Goal: Information Seeking & Learning: Check status

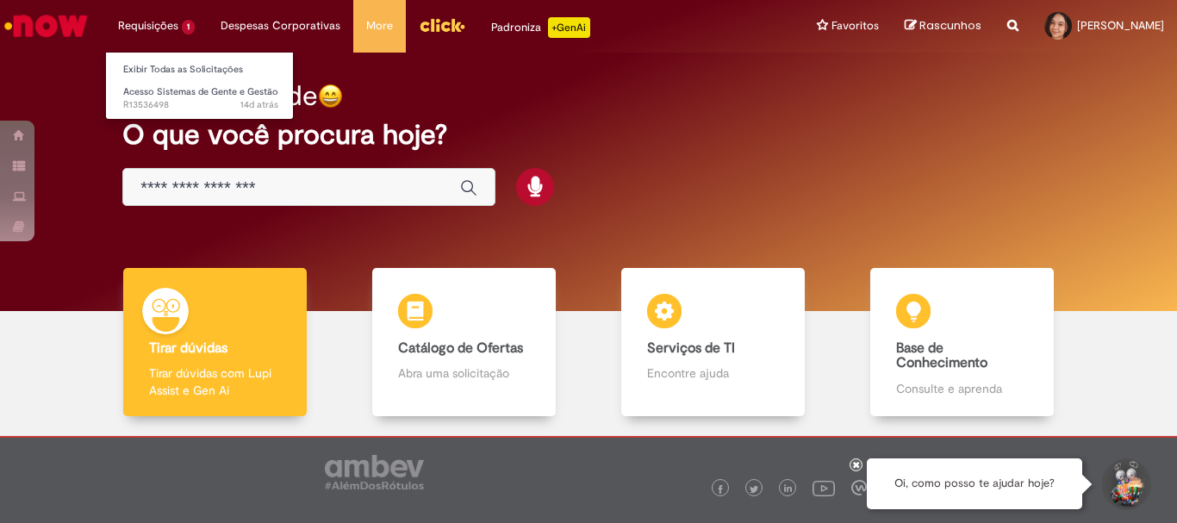
click at [171, 34] on li "Requisições 1 Exibir Todas as Solicitações Acesso Sistemas de Gente e Gestão 14…" at bounding box center [156, 26] width 103 height 52
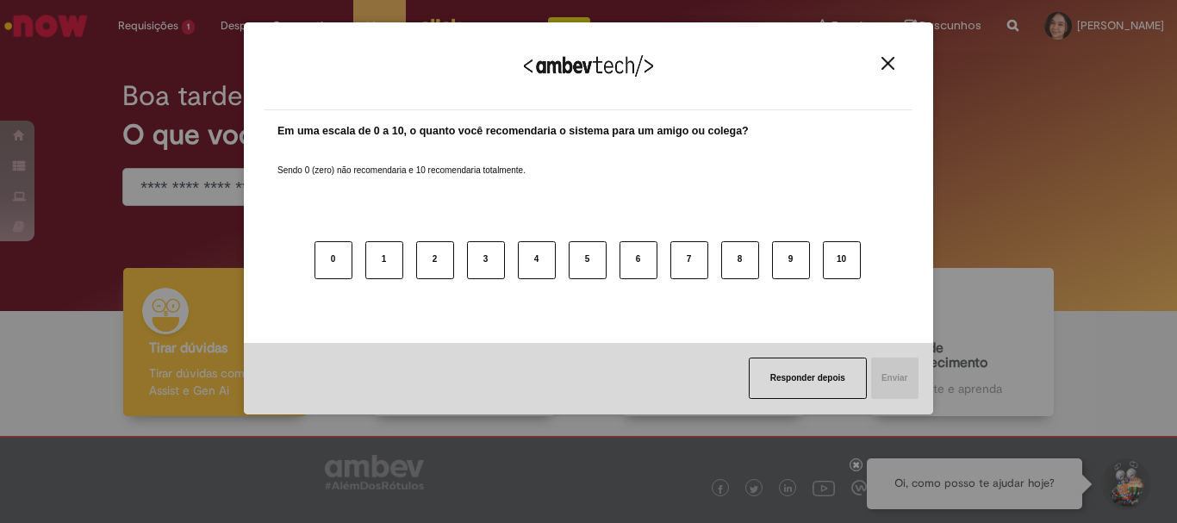
click at [893, 69] on img "Close" at bounding box center [887, 63] width 13 height 13
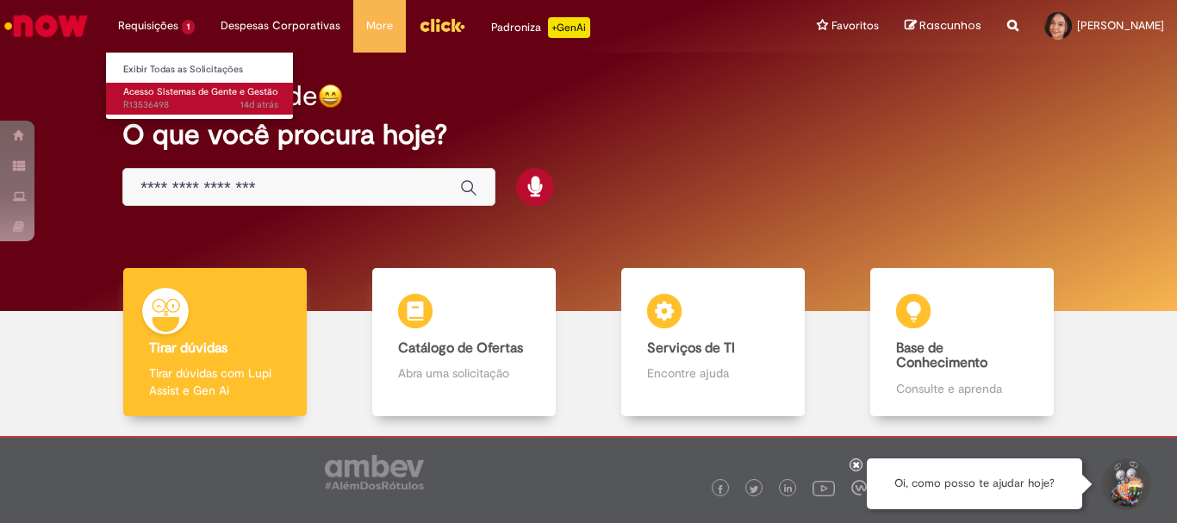
click at [169, 95] on span "Acesso Sistemas de Gente e Gestão" at bounding box center [200, 91] width 155 height 13
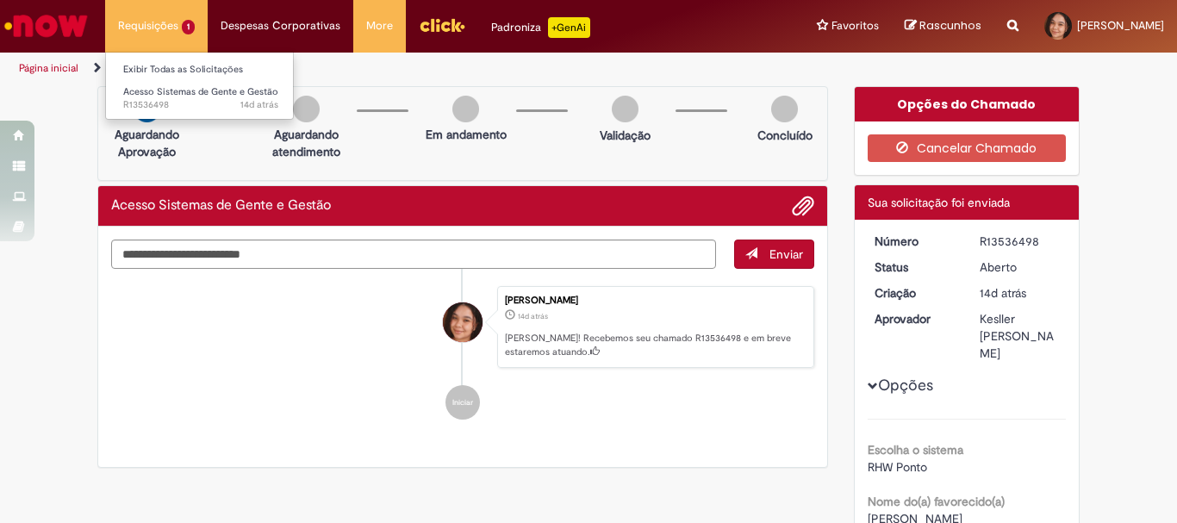
click at [156, 39] on li "Requisições 1 Exibir Todas as Solicitações Acesso Sistemas de Gente e Gestão 14…" at bounding box center [156, 26] width 103 height 52
click at [65, 69] on link "Página inicial" at bounding box center [48, 68] width 59 height 14
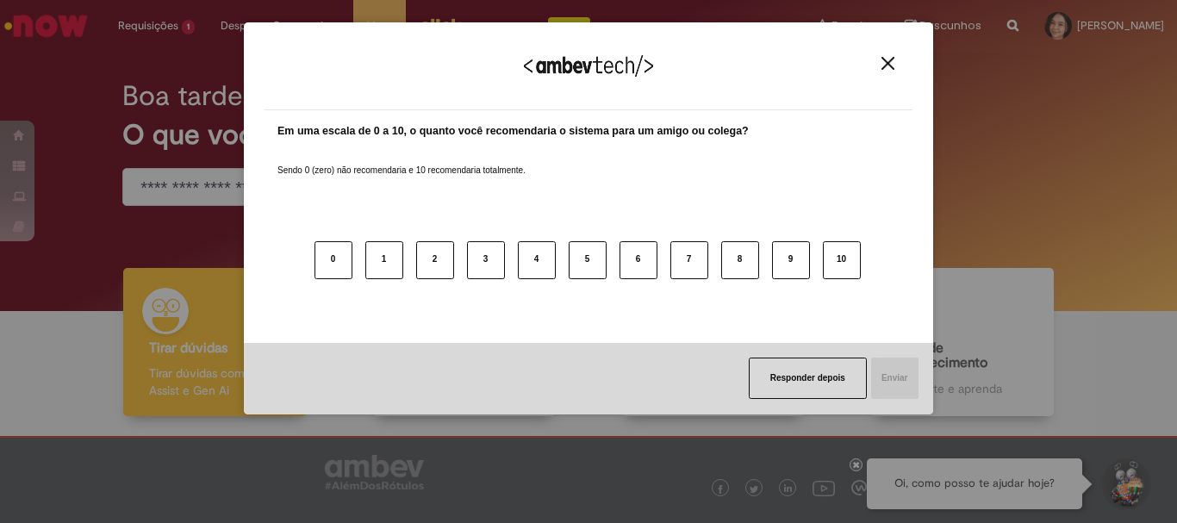
click at [881, 62] on img "Close" at bounding box center [887, 63] width 13 height 13
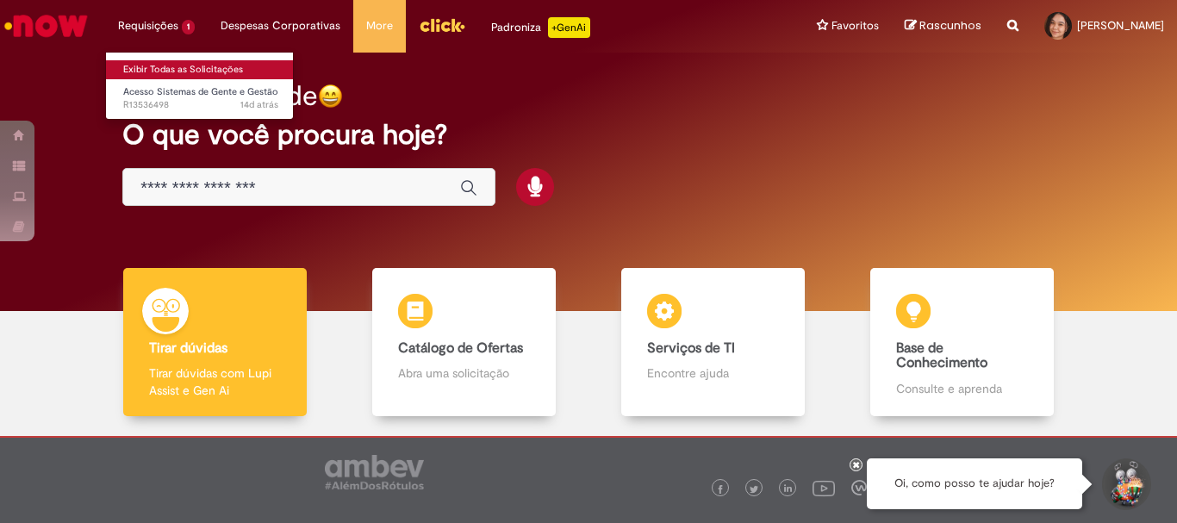
click at [184, 62] on link "Exibir Todas as Solicitações" at bounding box center [201, 69] width 190 height 19
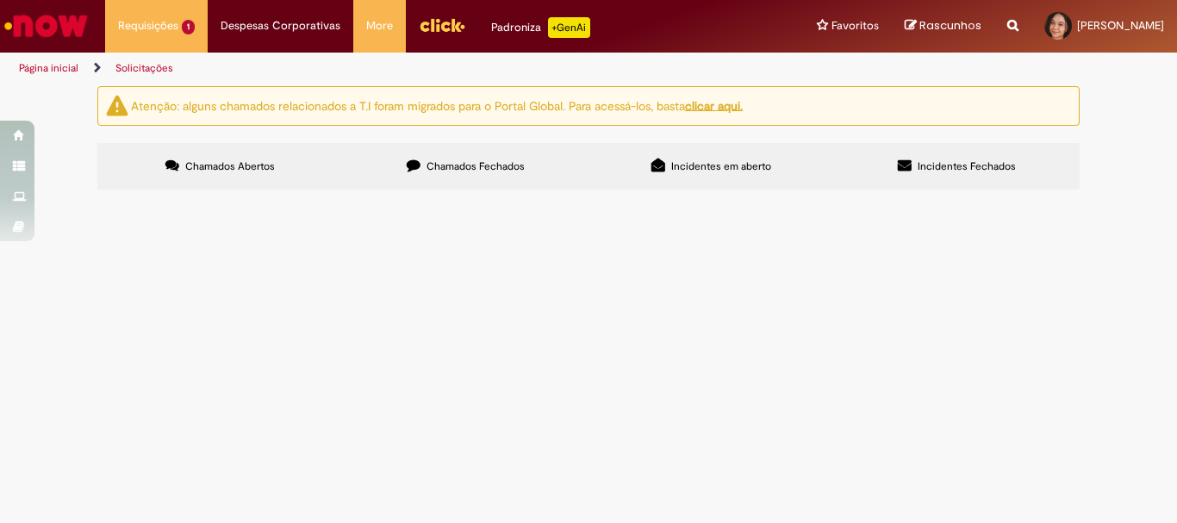
click at [493, 164] on span "Chamados Fechados" at bounding box center [475, 166] width 98 height 14
click at [0, 0] on span "Olá, bom dia! Tudo bem? O funcionário [PERSON_NAME], está afastado permanenteme…" at bounding box center [0, 0] width 0 height 0
click at [0, 0] on span "Documentos Gente e Gestão" at bounding box center [0, 0] width 0 height 0
click at [447, 167] on span "Chamados Fechados" at bounding box center [475, 166] width 98 height 14
click at [0, 0] on span "Documentos Gente e Gestão" at bounding box center [0, 0] width 0 height 0
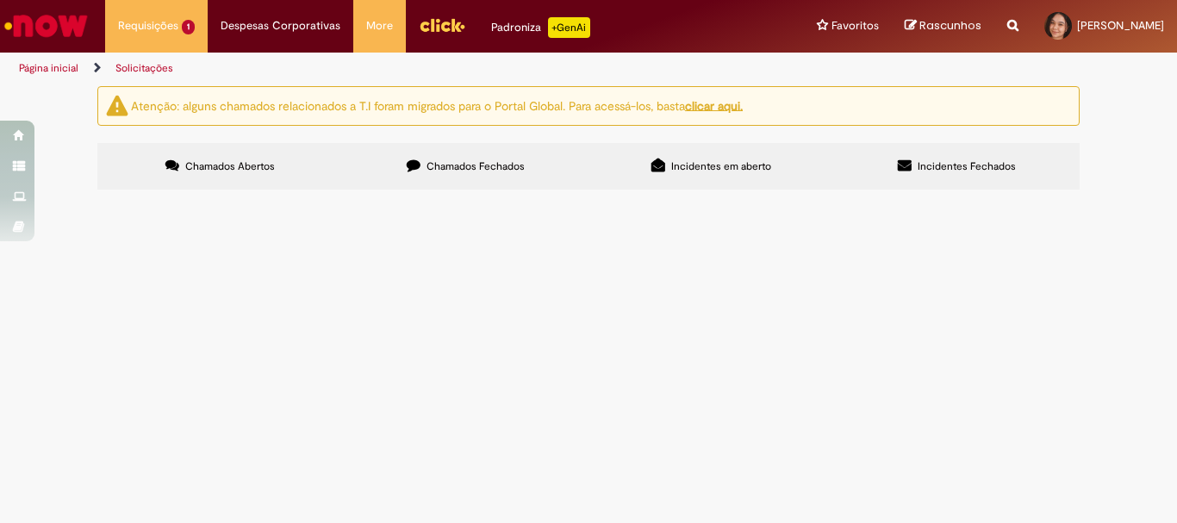
click at [499, 167] on span "Chamados Fechados" at bounding box center [475, 166] width 98 height 14
click at [0, 0] on span "Gestão de Afastados INSS" at bounding box center [0, 0] width 0 height 0
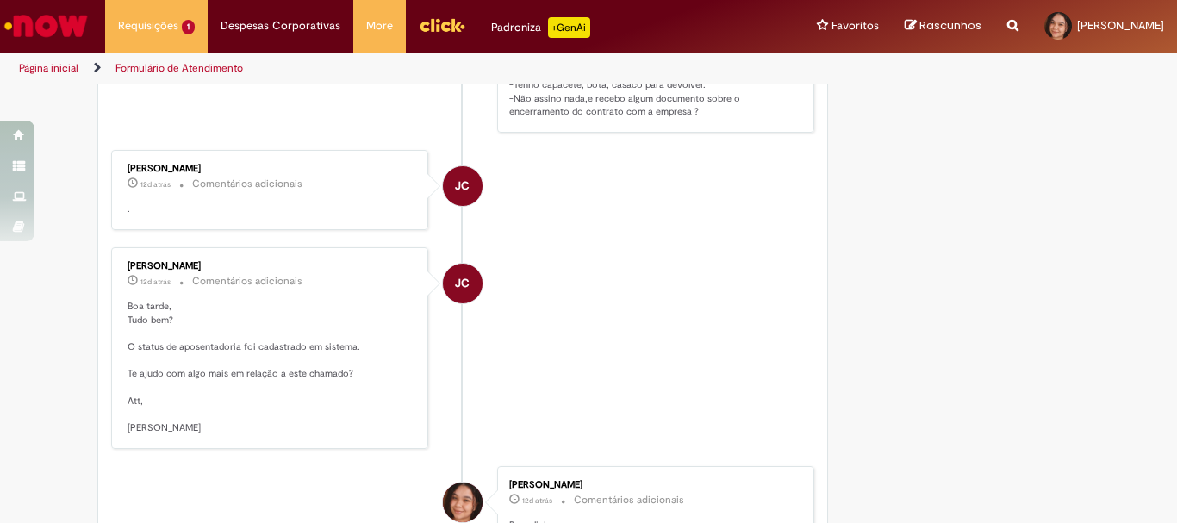
scroll to position [1252, 0]
